Goal: Share content

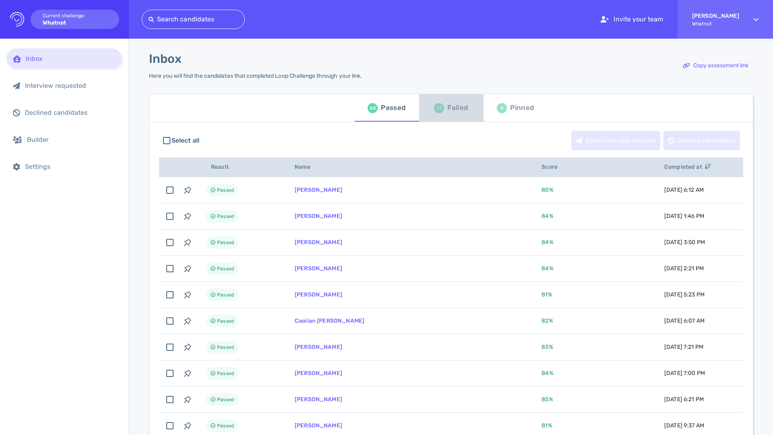
click at [456, 113] on div "Failed" at bounding box center [457, 108] width 21 height 12
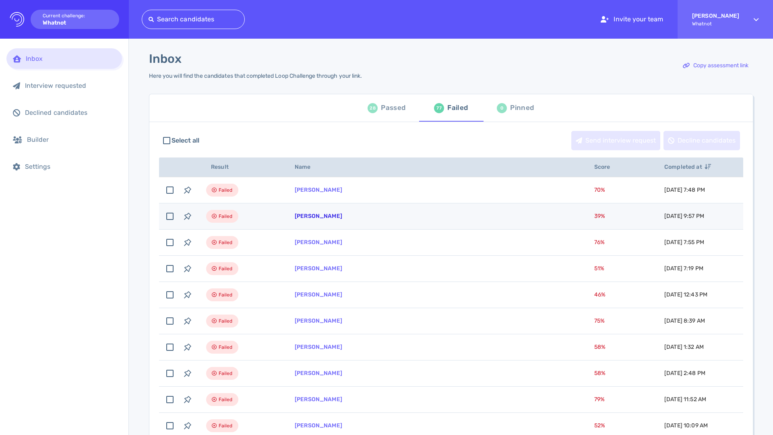
click at [321, 218] on link "[PERSON_NAME]" at bounding box center [318, 216] width 47 height 7
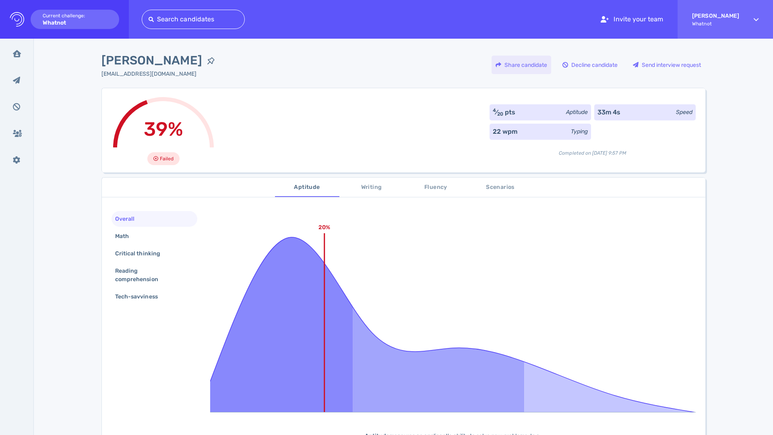
click at [531, 71] on div "Share candidate" at bounding box center [521, 65] width 60 height 19
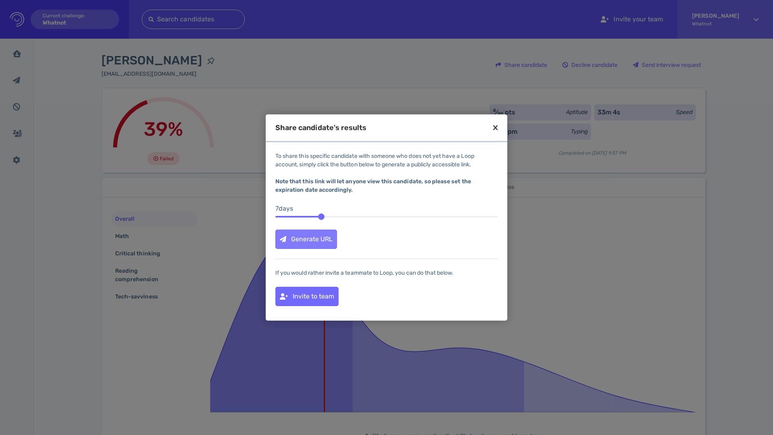
click at [298, 246] on div "Generate URL" at bounding box center [306, 239] width 61 height 19
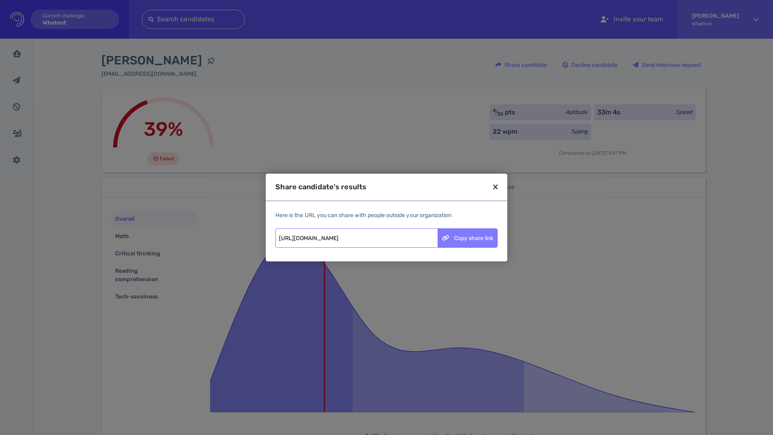
click at [478, 235] on div "Copy share link" at bounding box center [467, 238] width 59 height 19
click at [494, 188] on icon at bounding box center [495, 186] width 4 height 7
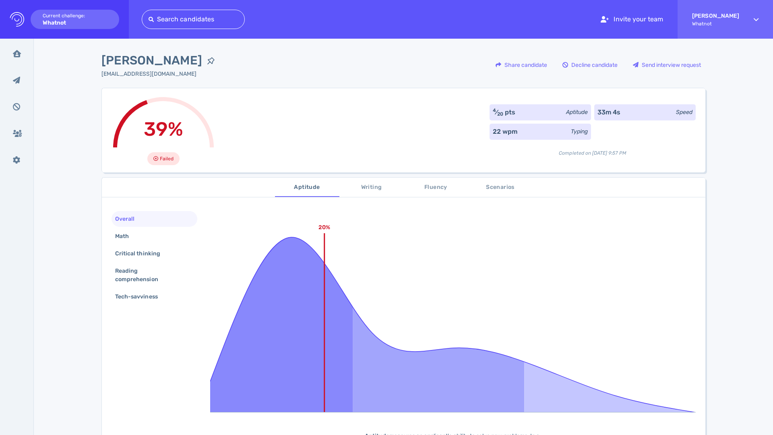
click at [375, 188] on span "Writing" at bounding box center [371, 187] width 55 height 10
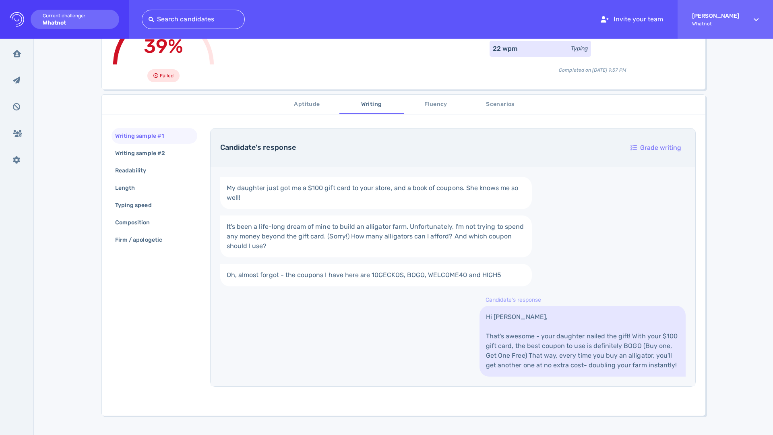
scroll to position [83, 0]
click at [156, 151] on div "Writing sample #2" at bounding box center [144, 152] width 61 height 12
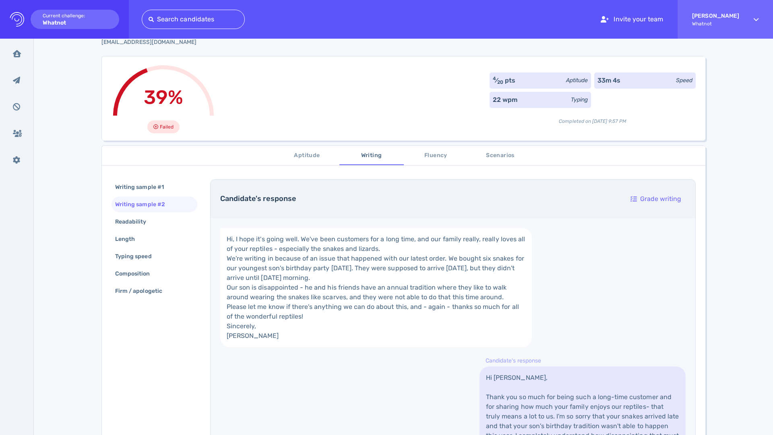
scroll to position [32, 0]
